Goal: Transaction & Acquisition: Obtain resource

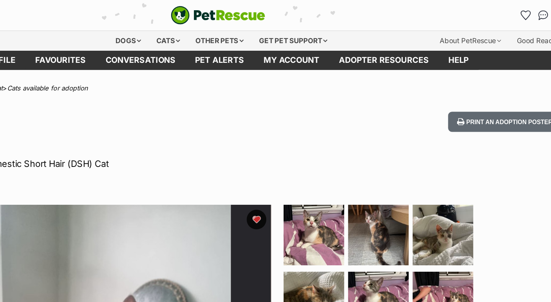
click at [436, 124] on div "Sarabi Looking for love Female Domestic Short Hair (DSH) Cat Print an adoption …" at bounding box center [275, 108] width 551 height 45
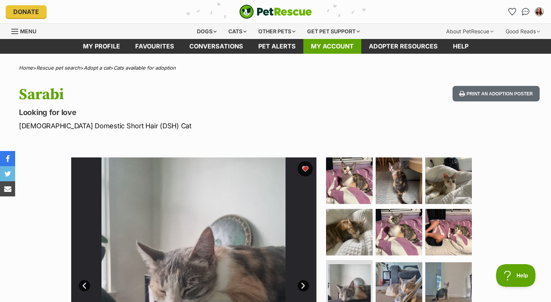
click at [345, 48] on link "My account" at bounding box center [332, 46] width 58 height 15
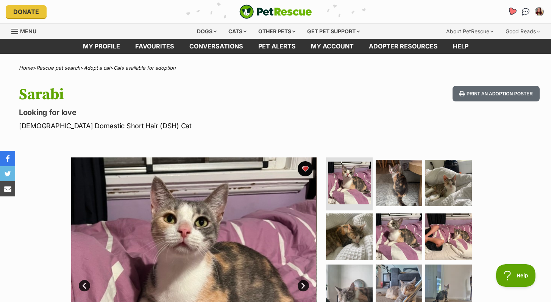
click at [513, 12] on icon "Favourites" at bounding box center [512, 11] width 9 height 9
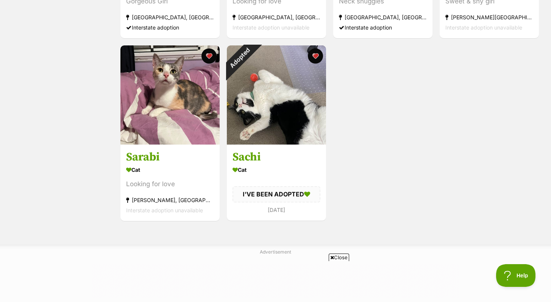
scroll to position [477, 0]
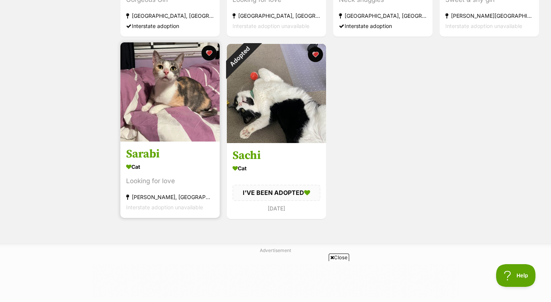
click at [164, 166] on div "Cat" at bounding box center [170, 166] width 88 height 11
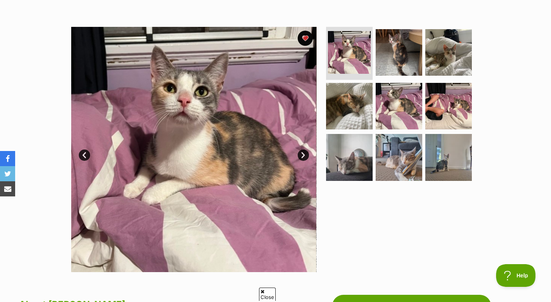
scroll to position [164, 0]
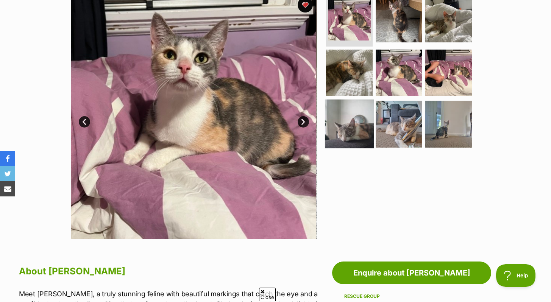
click at [359, 122] on img at bounding box center [349, 124] width 49 height 49
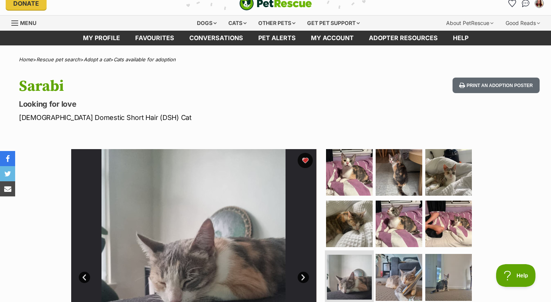
scroll to position [0, 0]
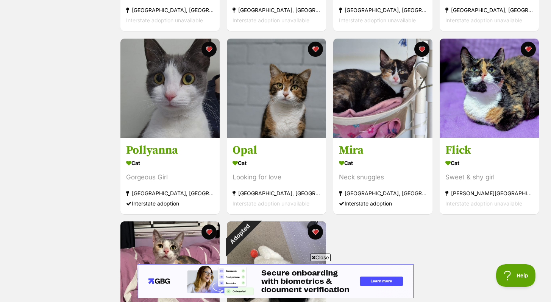
scroll to position [301, 0]
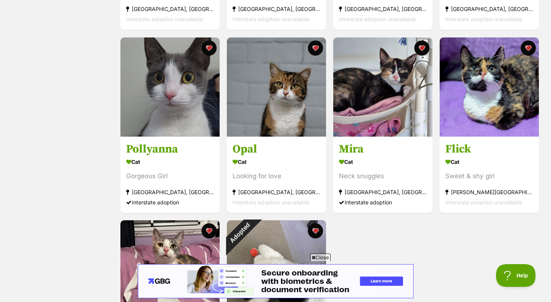
click at [324, 259] on span "Close" at bounding box center [320, 258] width 20 height 8
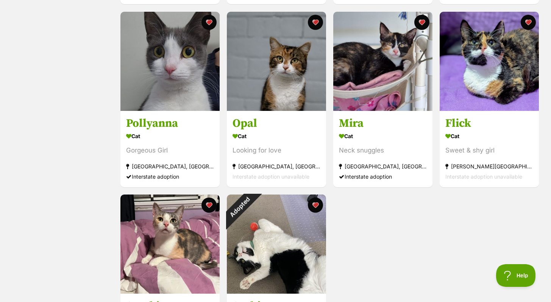
scroll to position [330, 0]
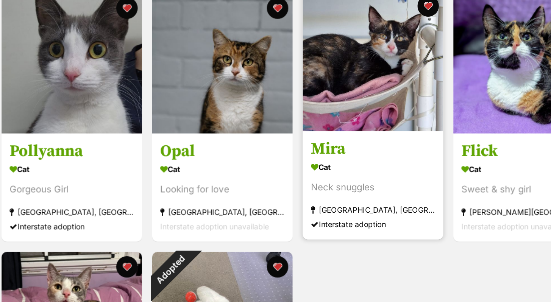
click at [381, 74] on img at bounding box center [382, 56] width 99 height 99
